Goal: Information Seeking & Learning: Compare options

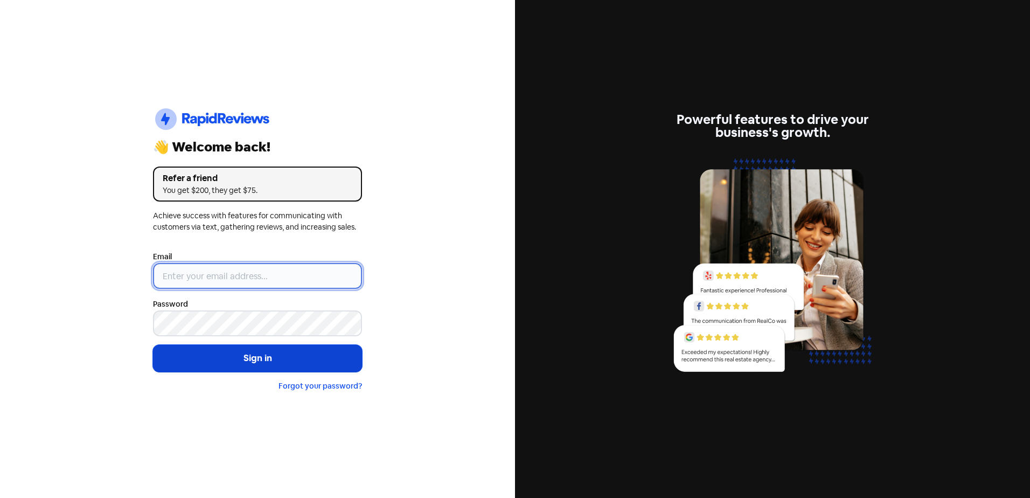
type input "[EMAIL_ADDRESS][DOMAIN_NAME]"
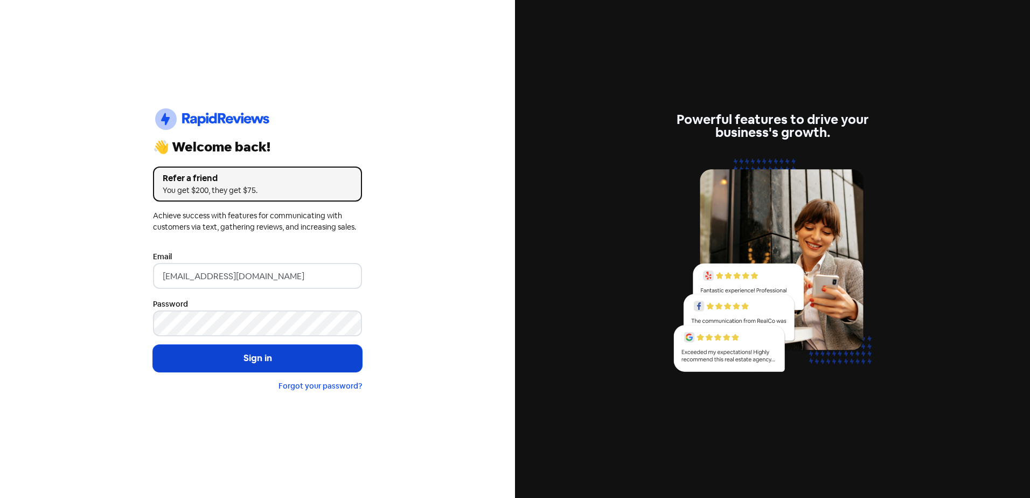
click at [265, 359] on button "Sign in" at bounding box center [257, 358] width 209 height 27
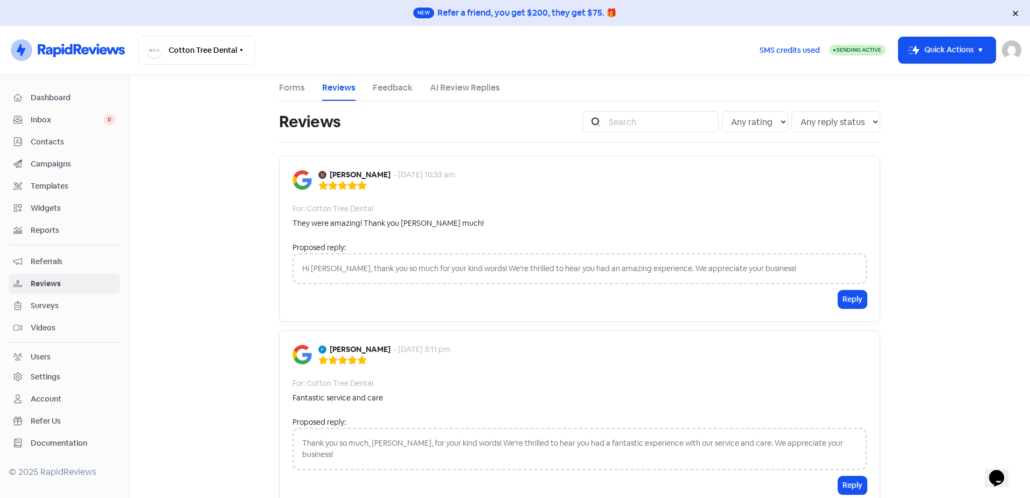
click at [57, 228] on span "Reports" at bounding box center [73, 230] width 85 height 11
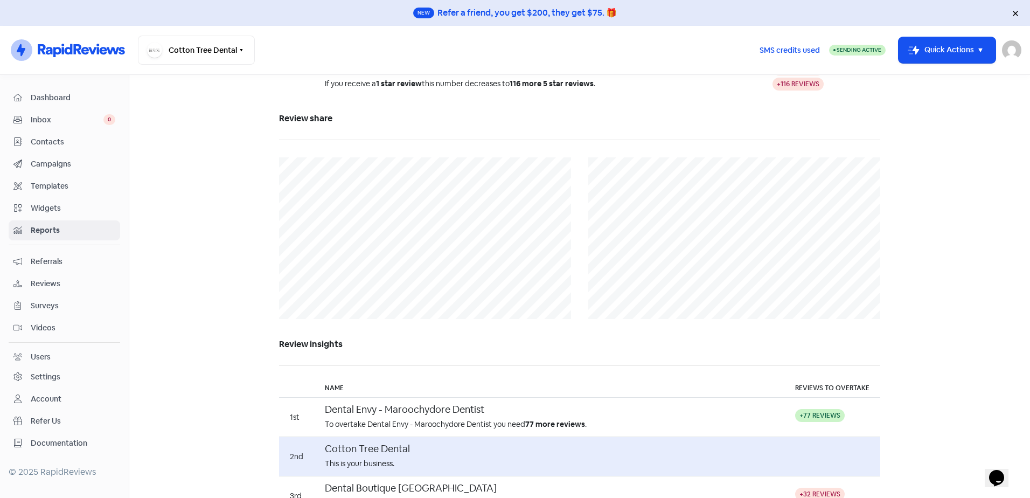
scroll to position [999, 0]
